Goal: Transaction & Acquisition: Subscribe to service/newsletter

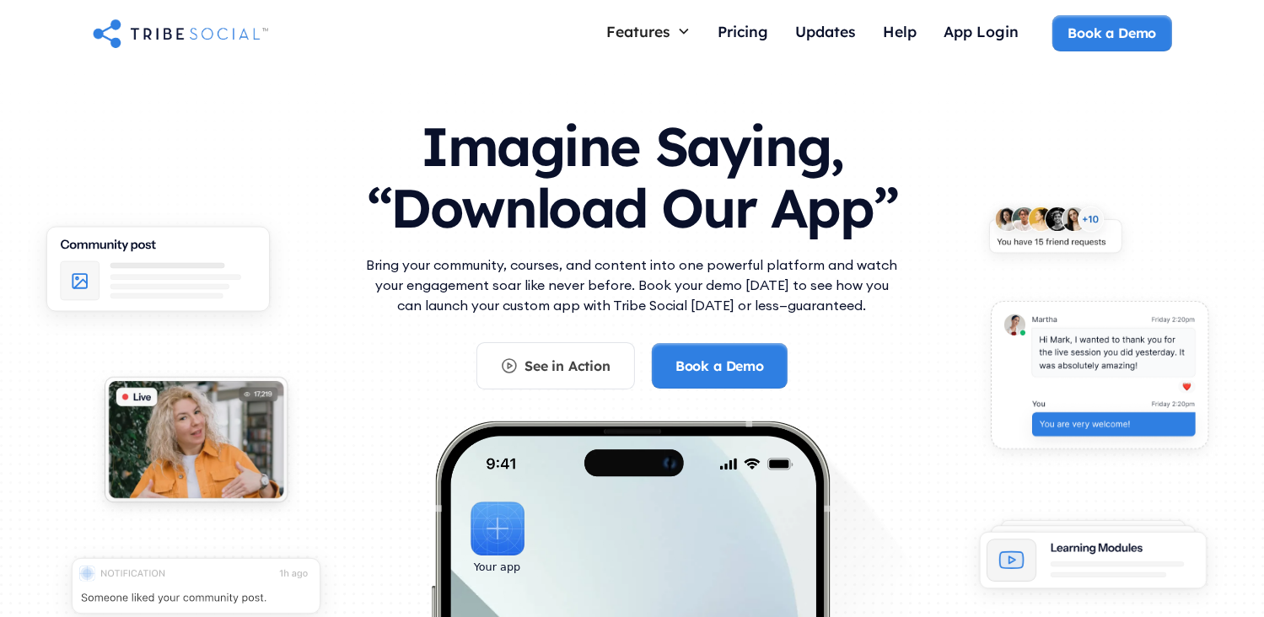
click at [1157, 102] on div "Imagine Saying, “Download Our App” Bring your community, courses, and content i…" at bounding box center [632, 449] width 1079 height 700
click at [755, 32] on div "Pricing" at bounding box center [743, 31] width 51 height 19
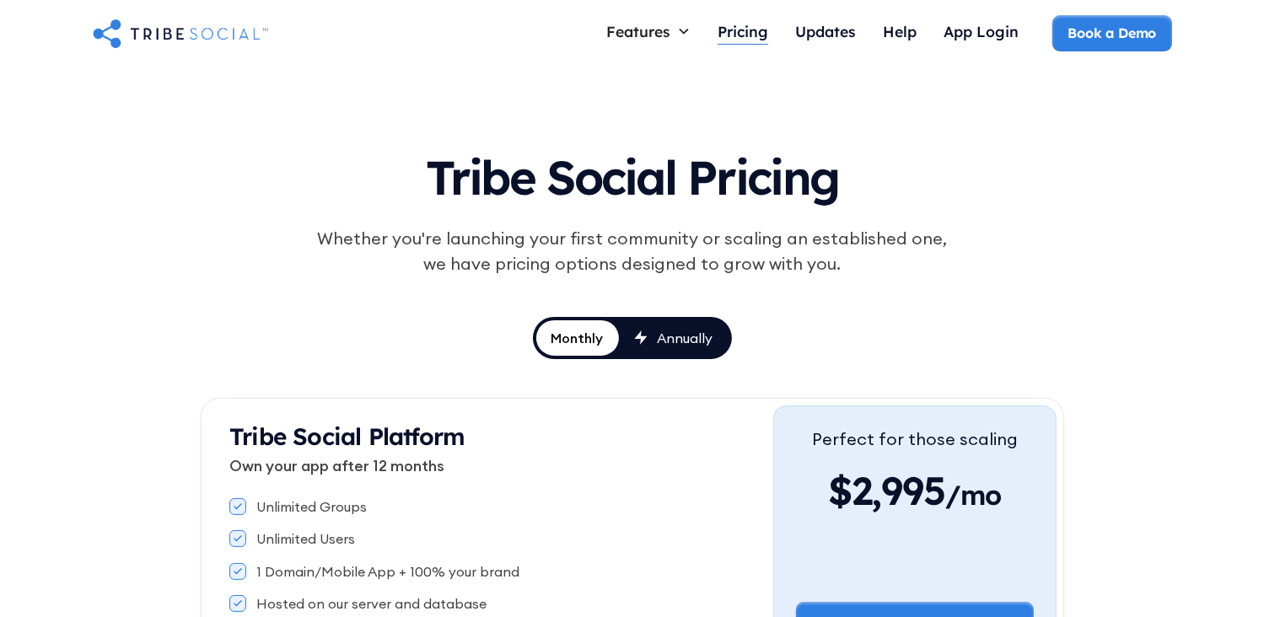
click at [759, 30] on div "Pricing" at bounding box center [743, 31] width 51 height 19
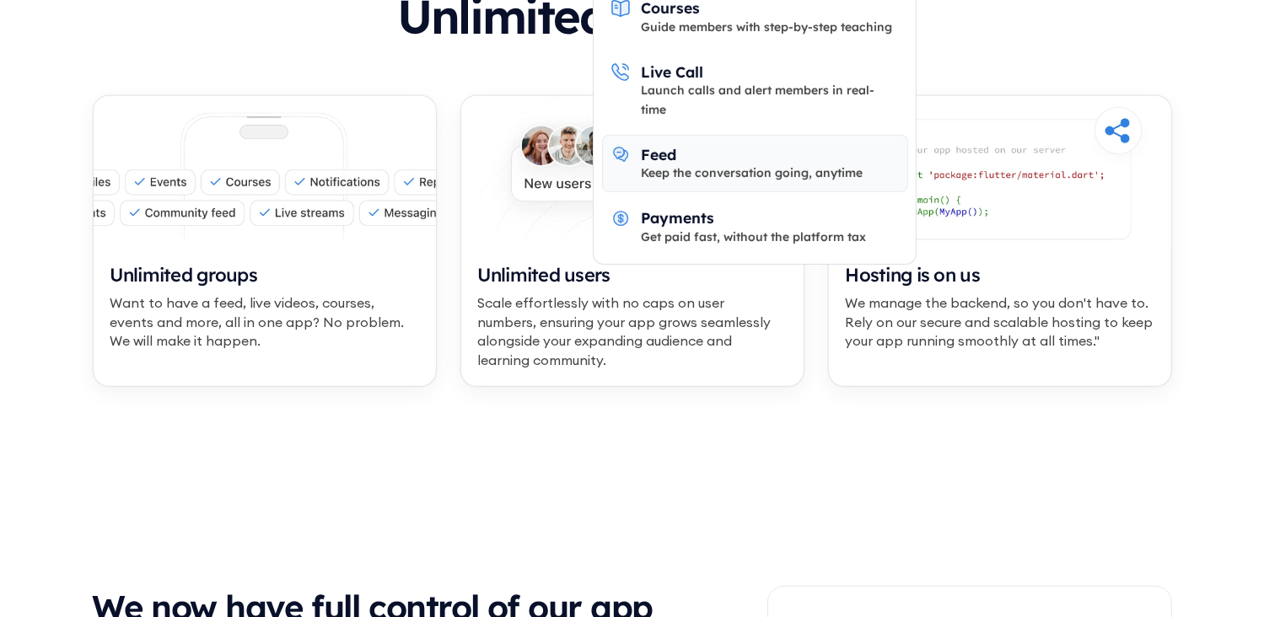
scroll to position [822, 0]
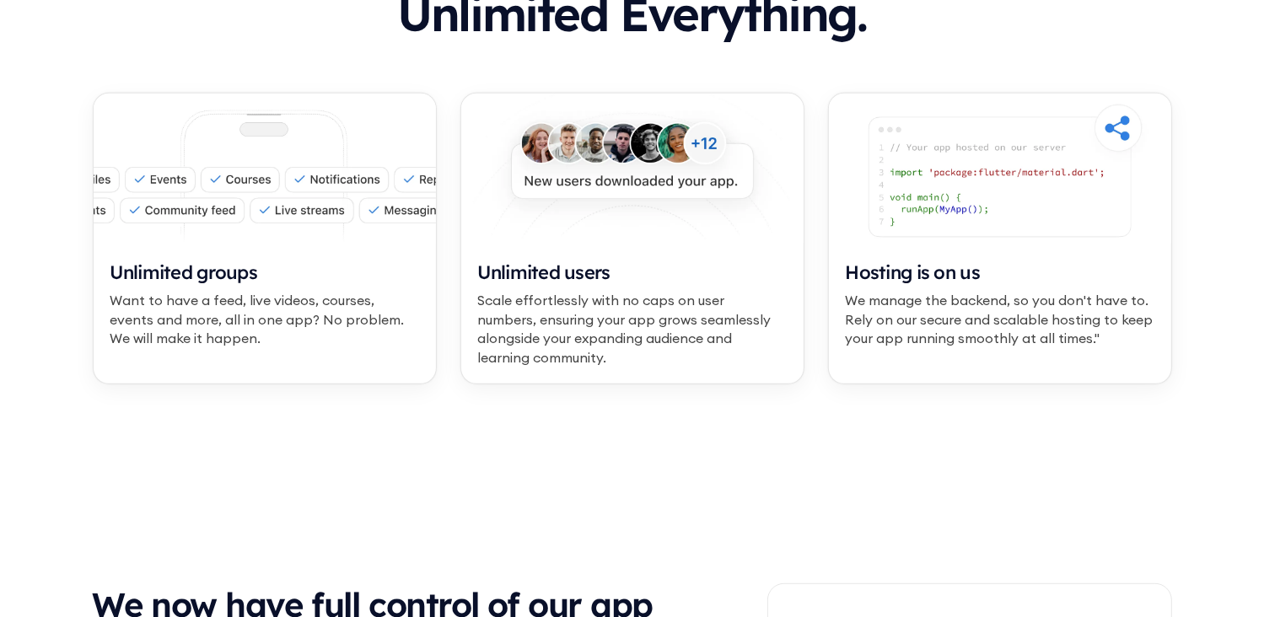
click at [709, 476] on icon at bounding box center [632, 476] width 1264 height 1
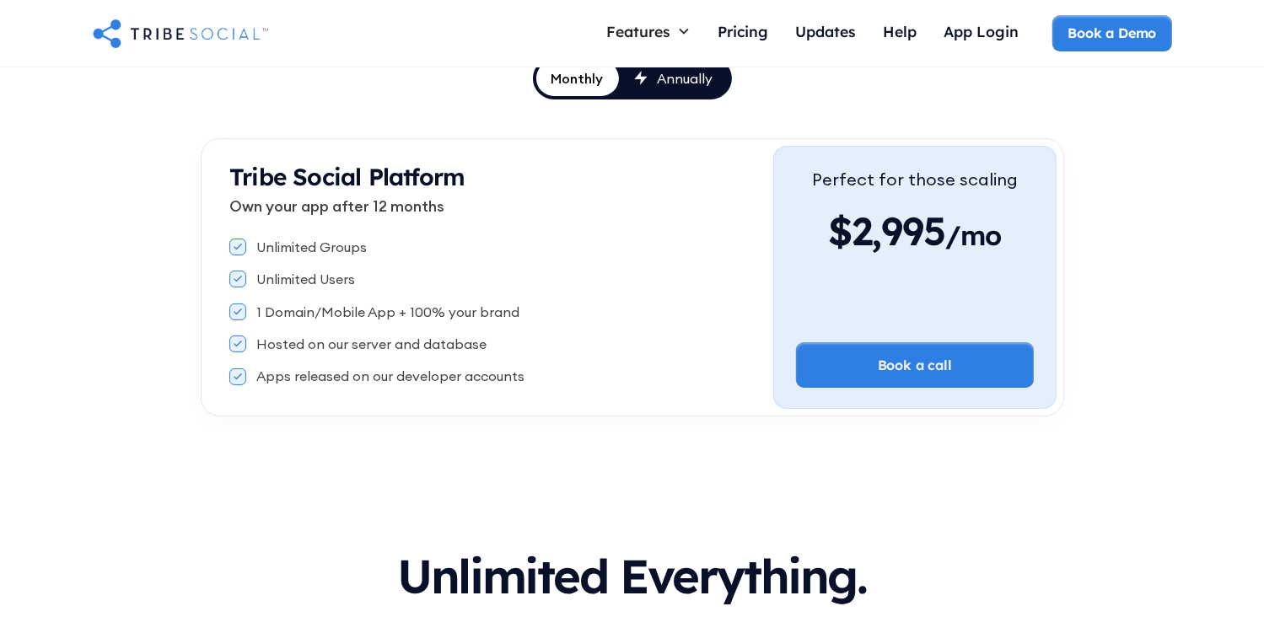
scroll to position [148, 0]
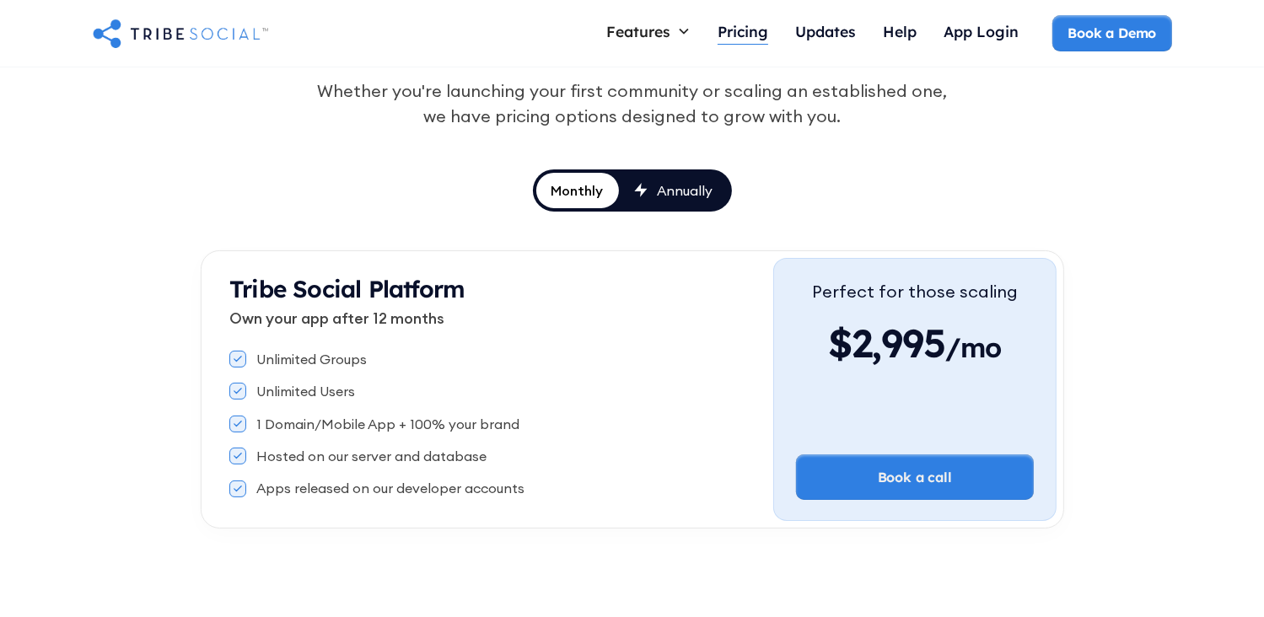
click at [739, 30] on div "Pricing" at bounding box center [743, 31] width 51 height 19
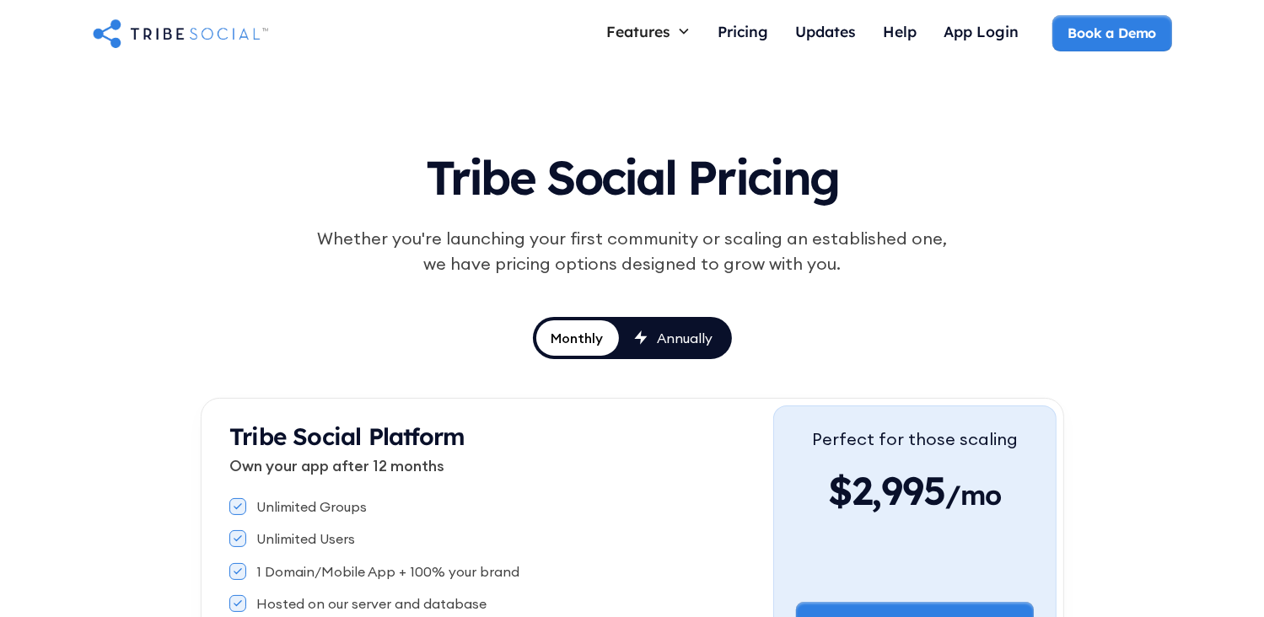
click at [686, 342] on div "Annually" at bounding box center [686, 338] width 56 height 19
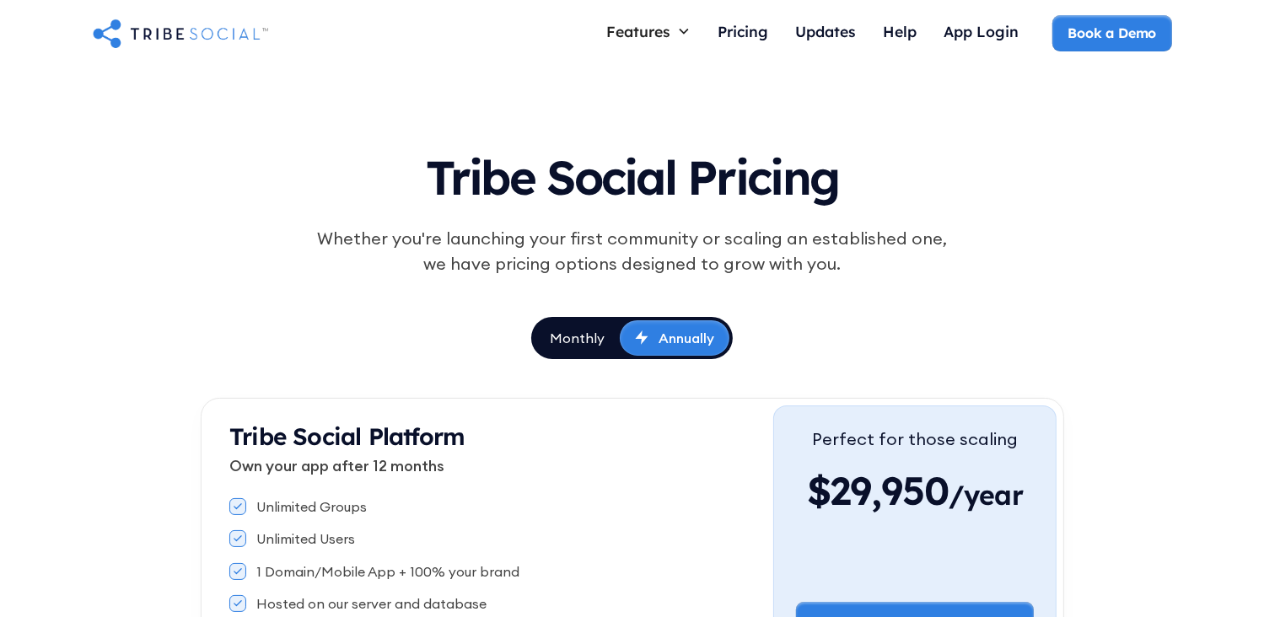
click at [589, 342] on div "Monthly" at bounding box center [577, 338] width 55 height 19
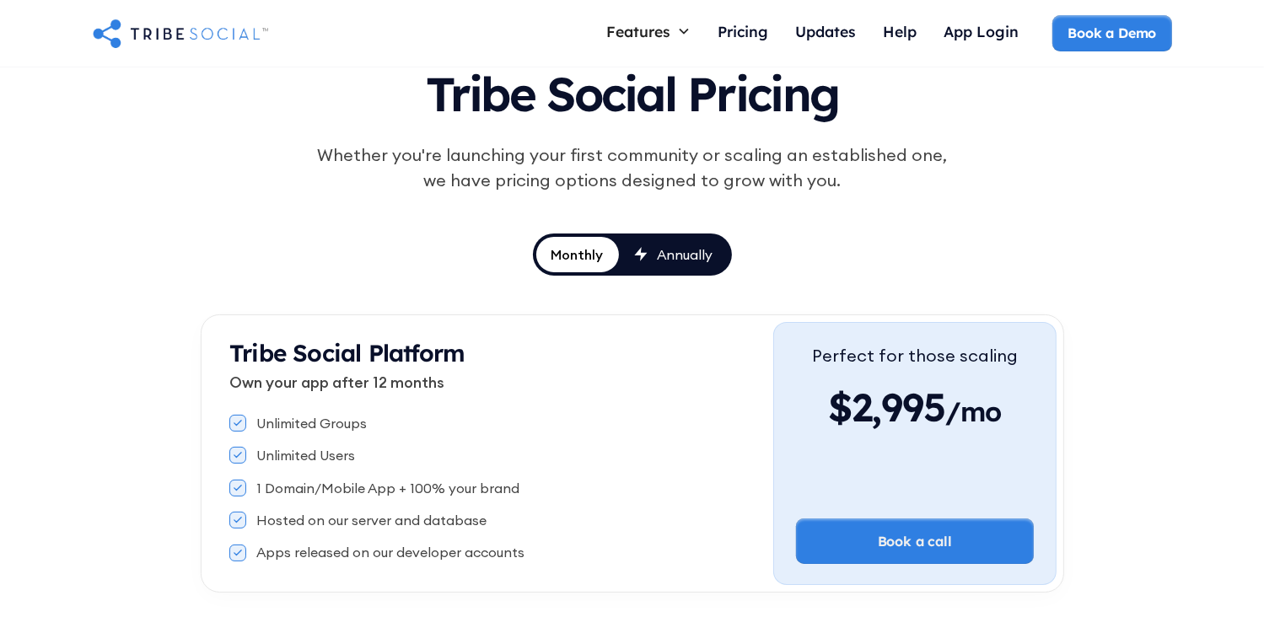
scroll to position [74, 0]
